Goal: Transaction & Acquisition: Register for event/course

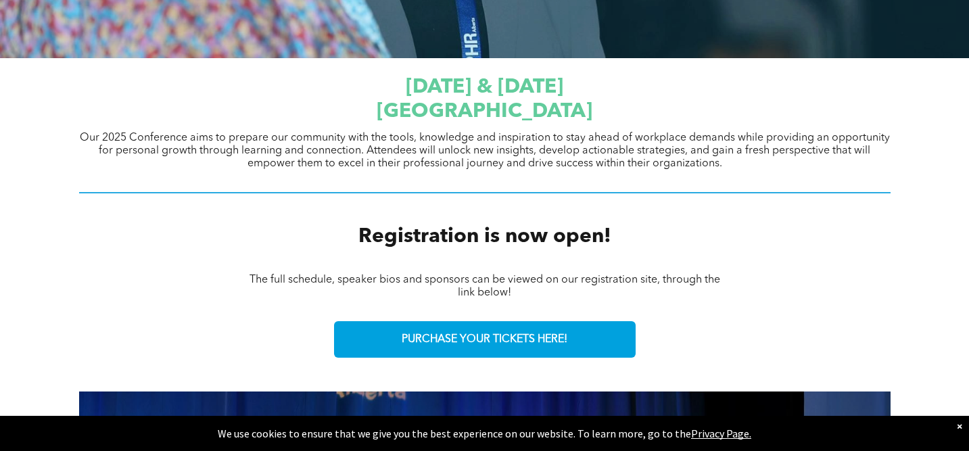
scroll to position [502, 0]
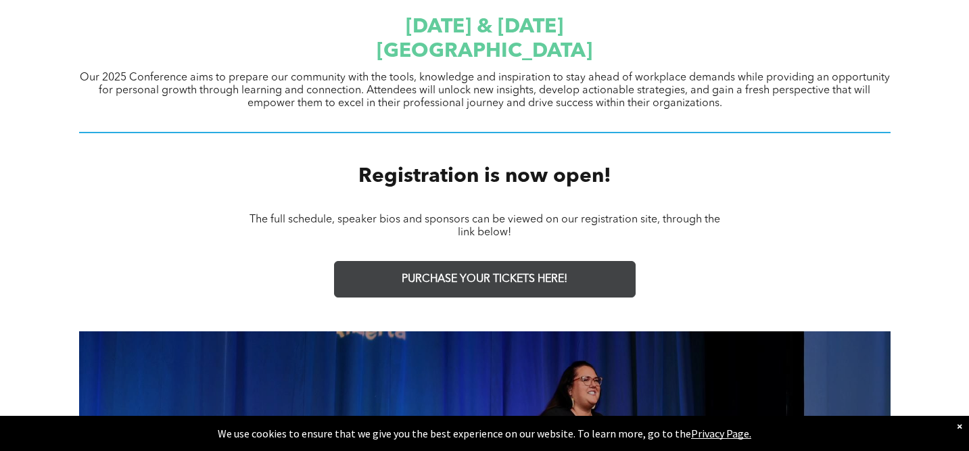
click at [466, 274] on span "PURCHASE YOUR TICKETS HERE!" at bounding box center [485, 279] width 166 height 13
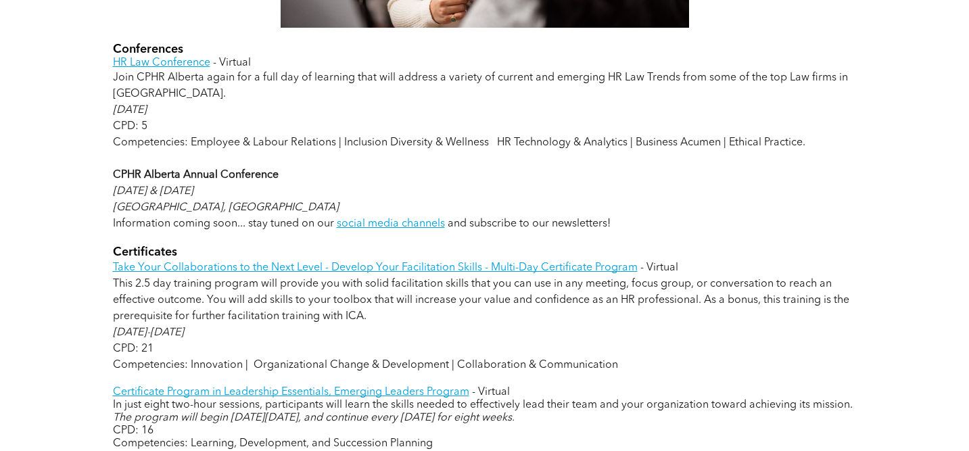
scroll to position [892, 0]
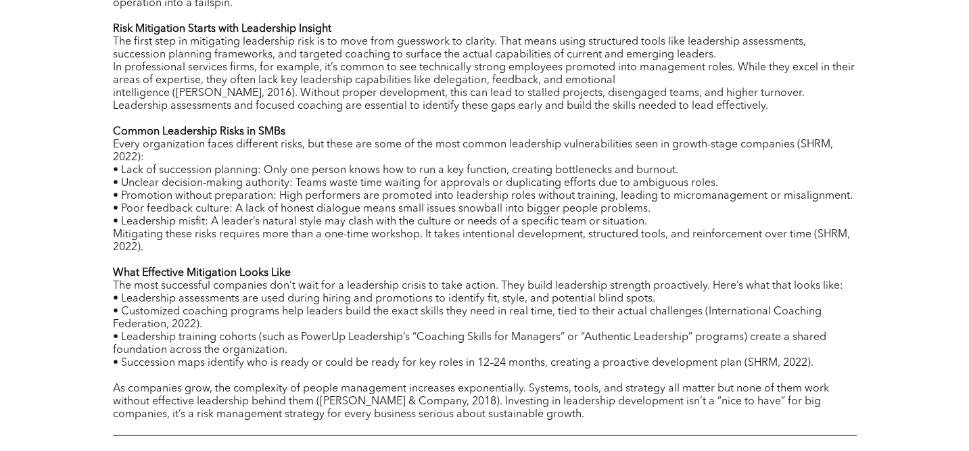
scroll to position [794, 0]
click at [267, 213] on p "• Poor feedback culture: A lack of honest dialogue means small issues snowball …" at bounding box center [485, 207] width 744 height 13
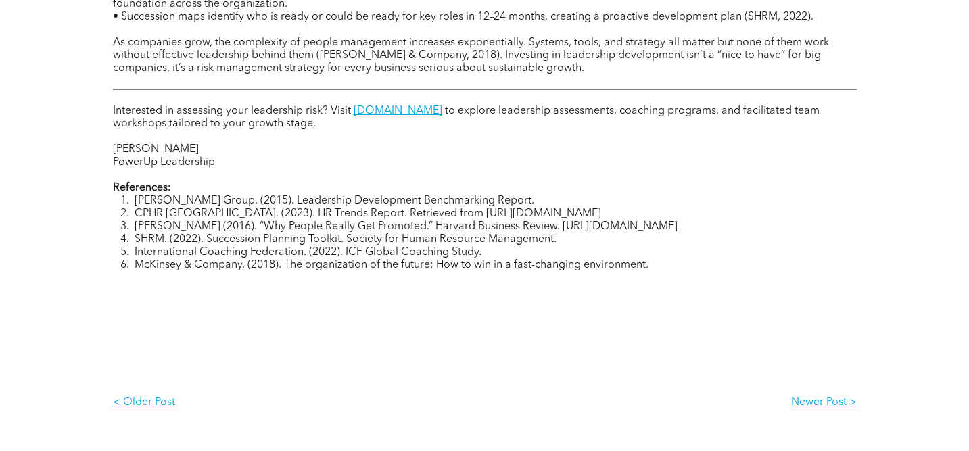
scroll to position [1138, 0]
click at [400, 113] on link "powerupleadership.ca" at bounding box center [398, 111] width 89 height 11
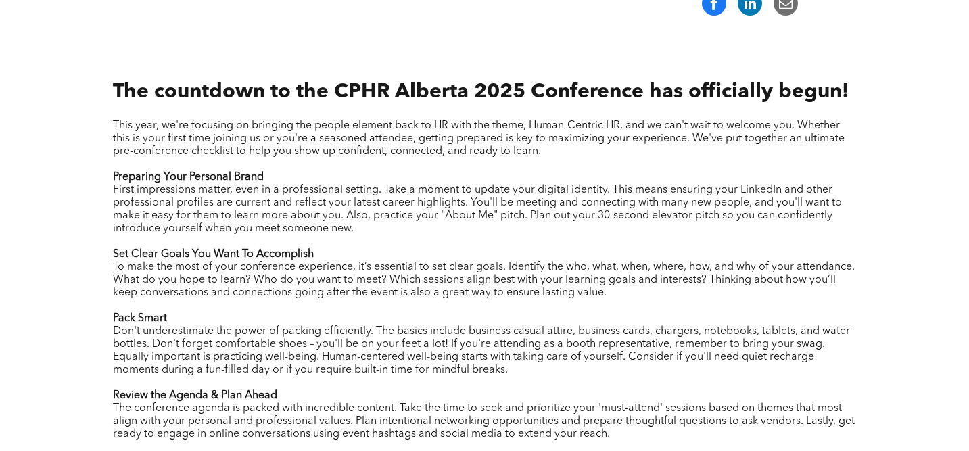
scroll to position [573, 0]
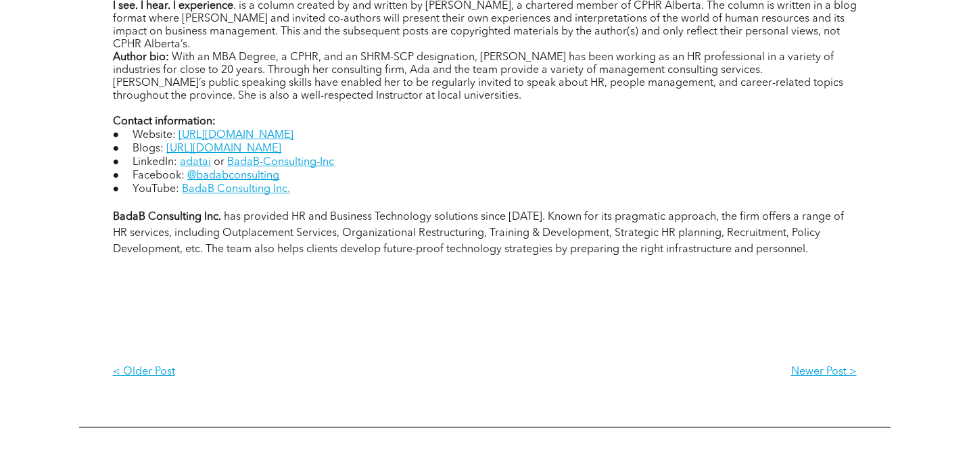
scroll to position [1370, 0]
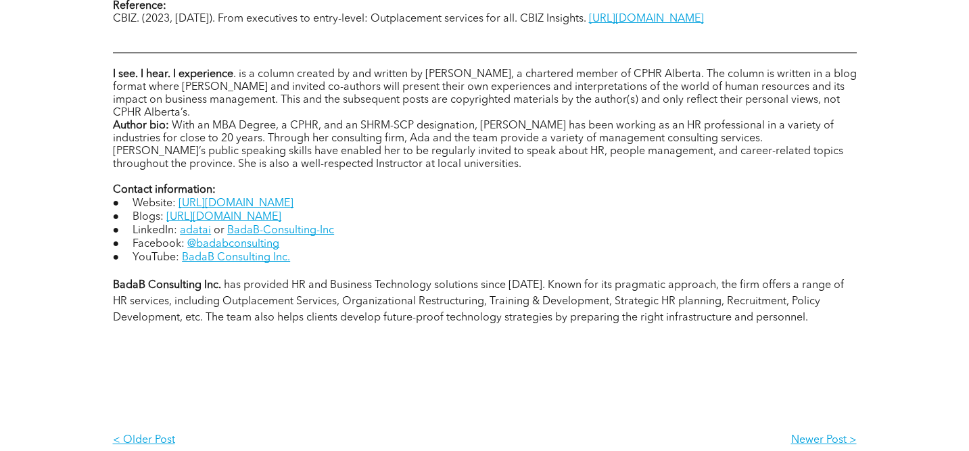
scroll to position [1297, 0]
click at [279, 201] on link "https://www.badab101.com/" at bounding box center [235, 203] width 115 height 11
click at [256, 212] on link "https://www.badab101.com/blog" at bounding box center [223, 217] width 115 height 11
